Goal: Information Seeking & Learning: Check status

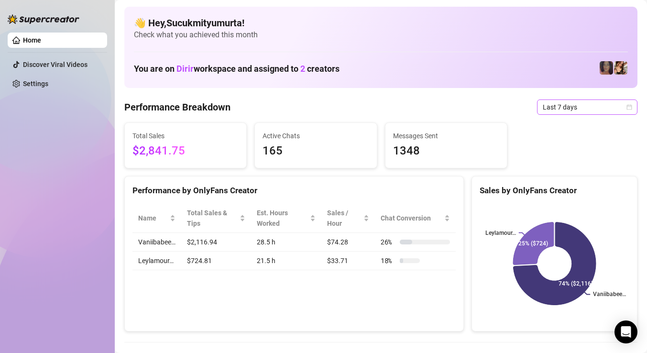
click at [580, 111] on span "Last 7 days" at bounding box center [587, 107] width 89 height 14
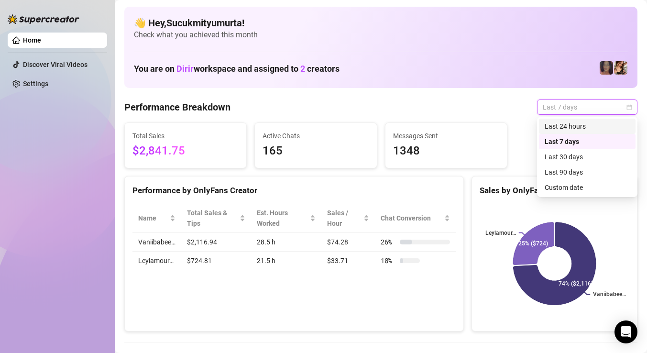
click at [575, 129] on div "Last 24 hours" at bounding box center [586, 126] width 85 height 11
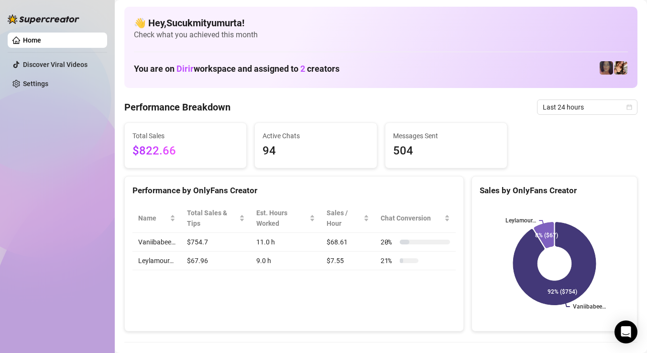
click at [521, 219] on text "Leylamour…" at bounding box center [520, 220] width 31 height 7
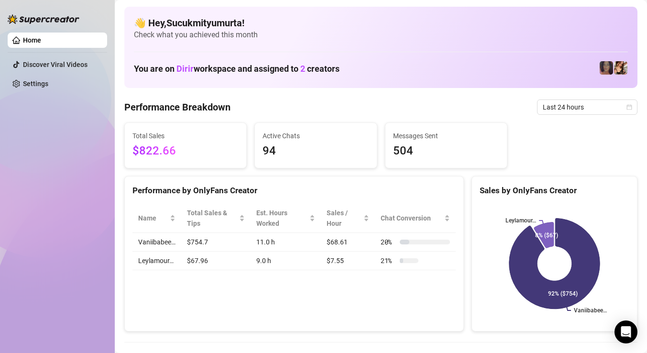
click at [583, 258] on icon at bounding box center [554, 263] width 90 height 90
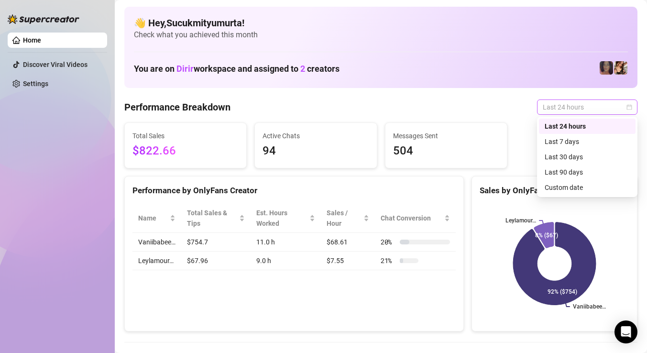
click at [581, 102] on span "Last 24 hours" at bounding box center [587, 107] width 89 height 14
click at [574, 138] on div "Last 7 days" at bounding box center [586, 141] width 85 height 11
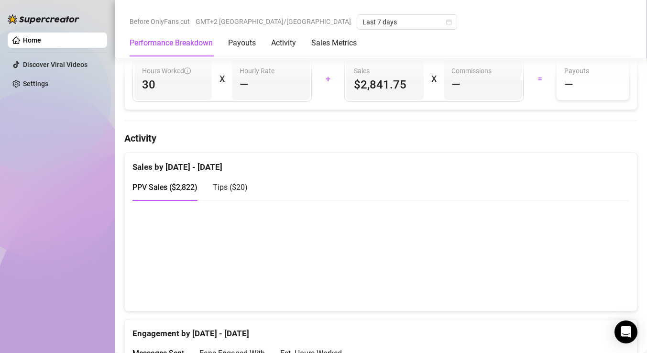
scroll to position [427, 0]
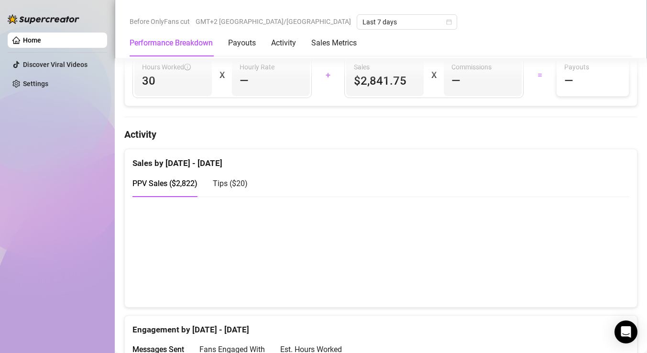
click at [221, 190] on div "Tips ( $20 )" at bounding box center [230, 183] width 35 height 27
click at [189, 177] on div "PPV Sales ( $2,822 )" at bounding box center [164, 183] width 65 height 12
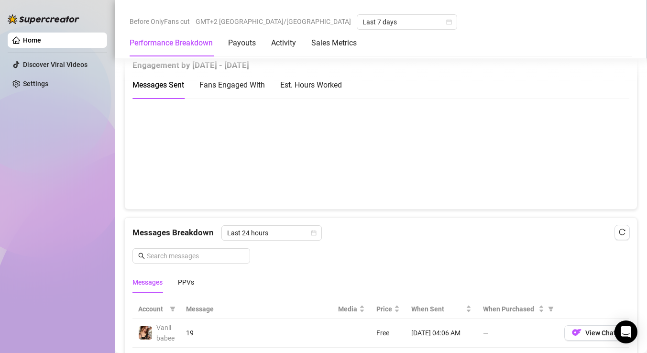
scroll to position [687, 0]
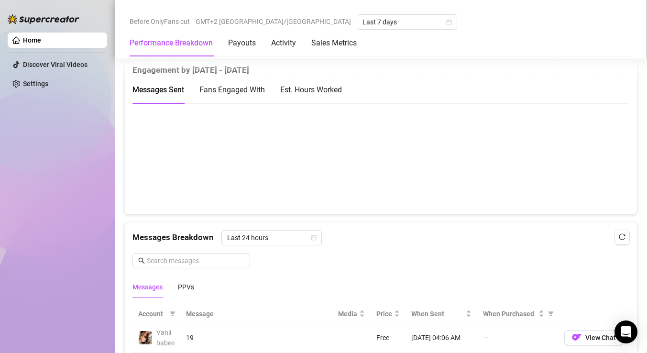
click at [237, 92] on span "Fans Engaged With" at bounding box center [231, 89] width 65 height 9
click at [298, 96] on div "Est. Hours Worked" at bounding box center [311, 90] width 62 height 12
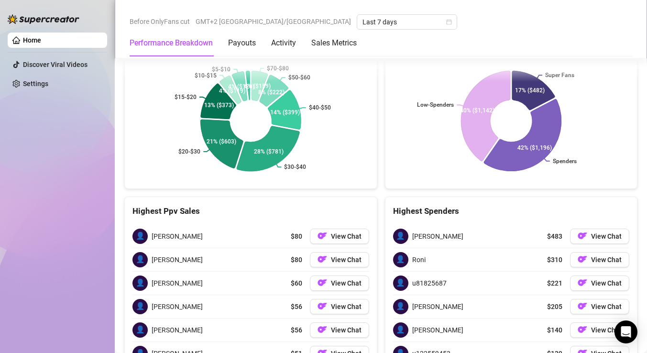
scroll to position [1560, 0]
